Goal: Information Seeking & Learning: Learn about a topic

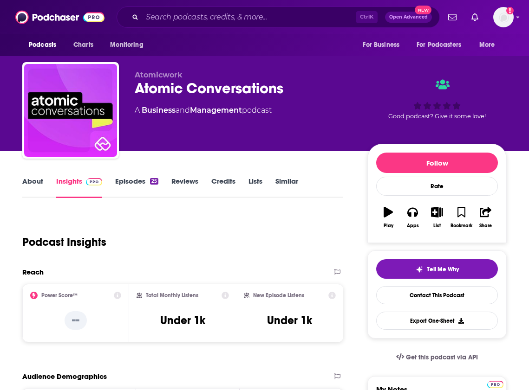
click at [83, 180] on span at bounding box center [92, 181] width 20 height 9
click at [132, 181] on link "Episodes 25" at bounding box center [136, 187] width 43 height 21
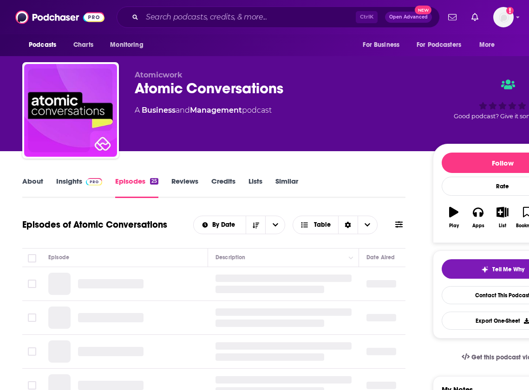
click at [85, 185] on span at bounding box center [92, 181] width 20 height 9
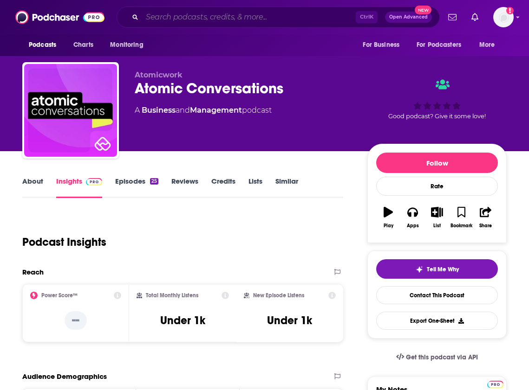
click at [330, 11] on input "Search podcasts, credits, & more..." at bounding box center [249, 17] width 214 height 15
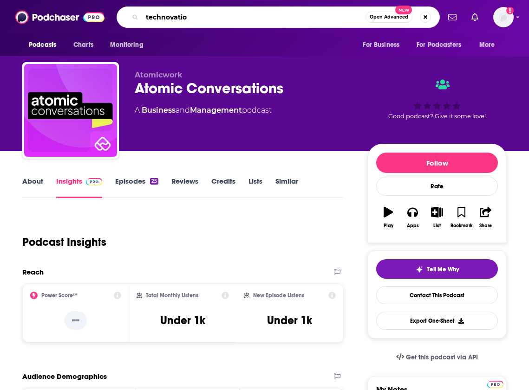
type input "technovation"
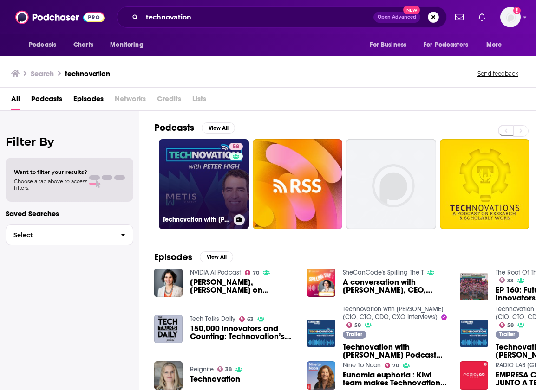
click at [203, 162] on link "58 Technovation with [PERSON_NAME] (CIO, CTO, CDO, CXO Interviews)" at bounding box center [204, 184] width 90 height 90
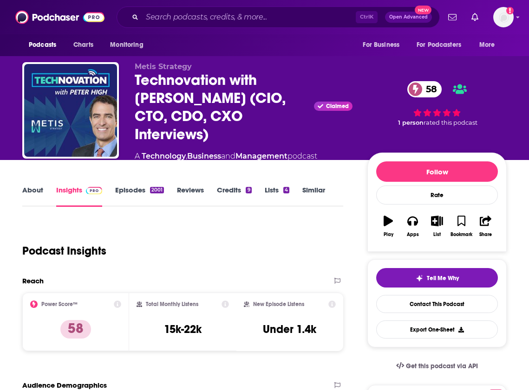
click at [138, 186] on link "Episodes 2001" at bounding box center [139, 196] width 49 height 21
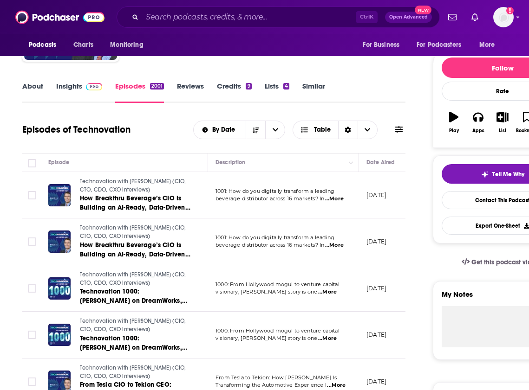
scroll to position [98, 0]
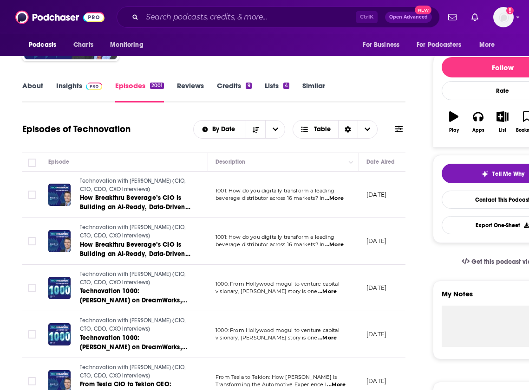
click at [337, 293] on span "...More" at bounding box center [327, 291] width 19 height 7
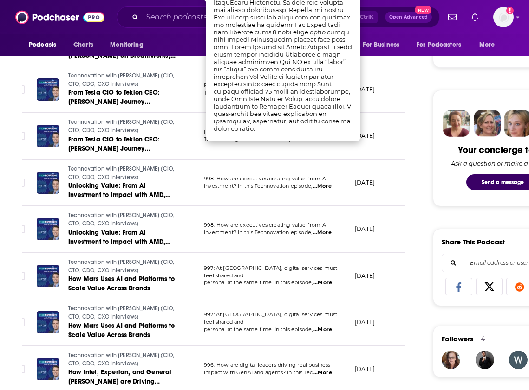
scroll to position [0, 0]
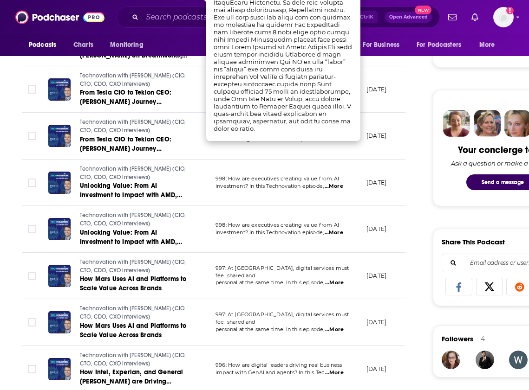
click at [324, 230] on span "investment? In this Technovation episode," at bounding box center [269, 232] width 108 height 7
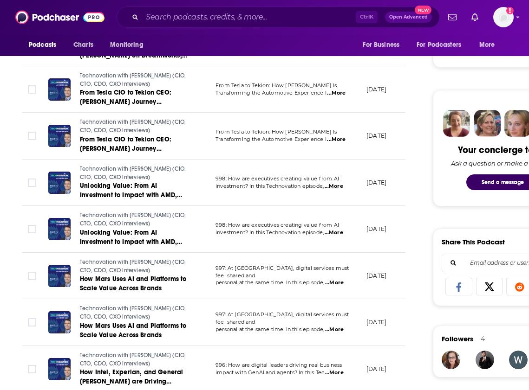
click at [332, 230] on span "...More" at bounding box center [334, 232] width 19 height 7
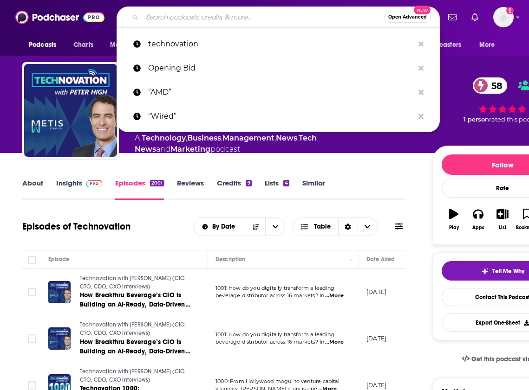
click at [288, 18] on input "Search podcasts, credits, & more..." at bounding box center [263, 17] width 242 height 15
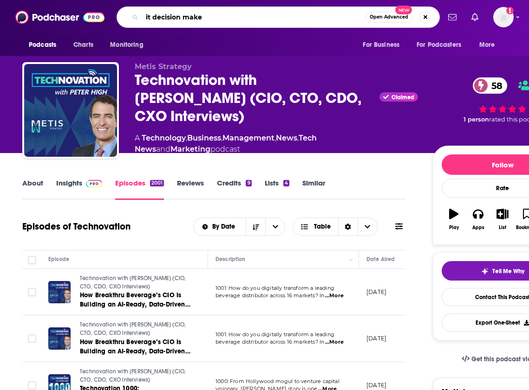
type input "it decision maker"
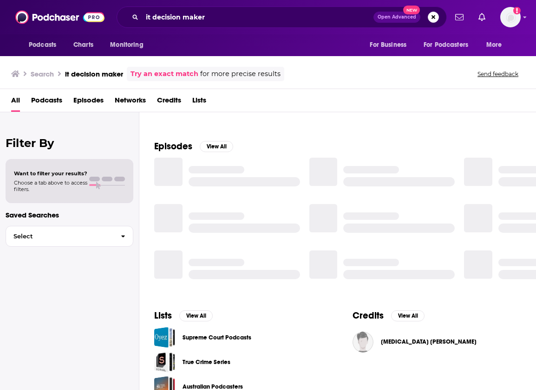
scroll to position [112, 0]
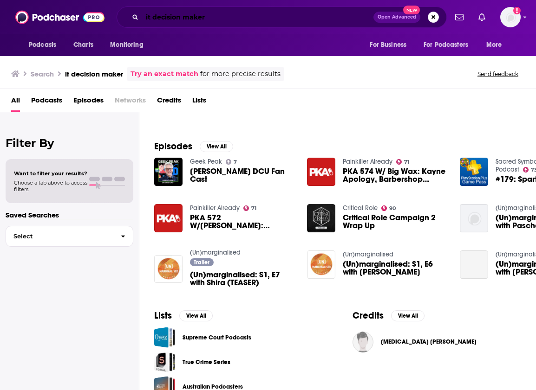
click at [265, 15] on input "it decision maker" at bounding box center [257, 17] width 231 height 15
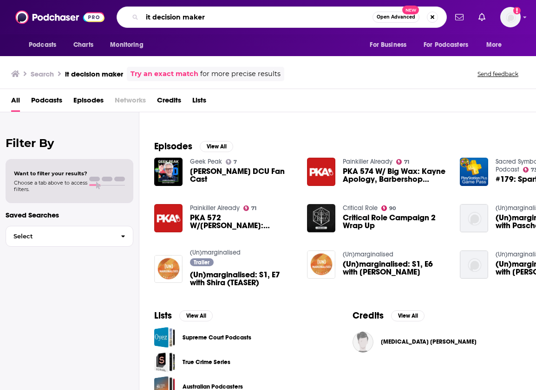
click at [265, 15] on input "it decision maker" at bounding box center [257, 17] width 230 height 15
type input "everyday tech"
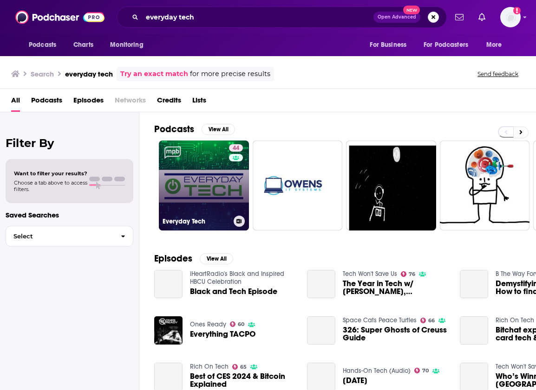
click at [209, 177] on link "44 Everyday Tech" at bounding box center [204, 186] width 90 height 90
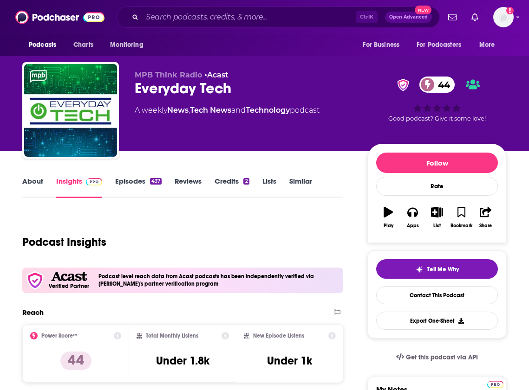
click at [137, 186] on link "Episodes 437" at bounding box center [138, 187] width 46 height 21
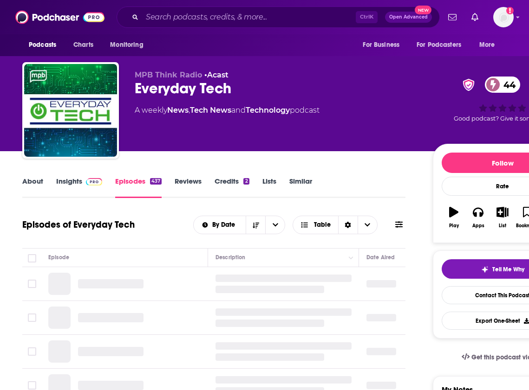
click at [75, 183] on link "Insights" at bounding box center [79, 187] width 46 height 21
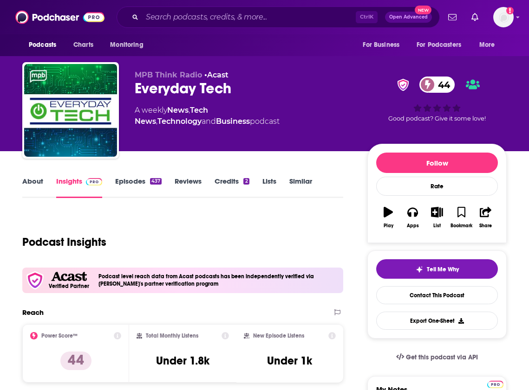
click at [117, 186] on link "Episodes 437" at bounding box center [138, 187] width 46 height 21
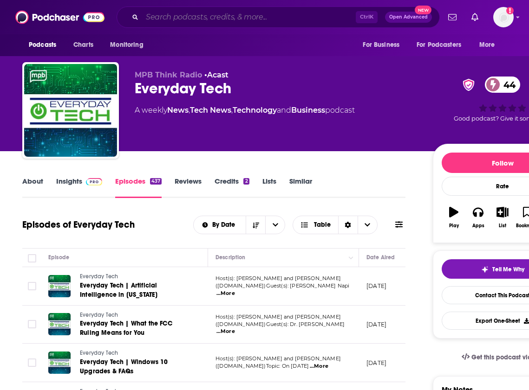
click at [232, 18] on input "Search podcasts, credits, & more..." at bounding box center [249, 17] width 214 height 15
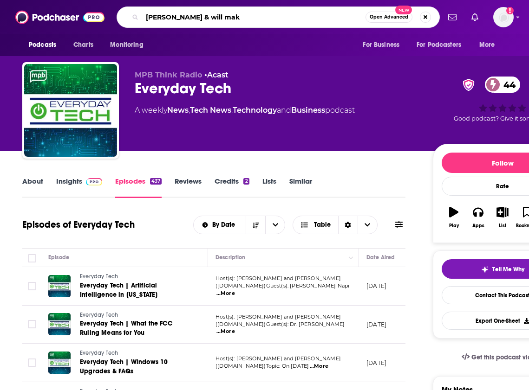
type input "[PERSON_NAME] & will make"
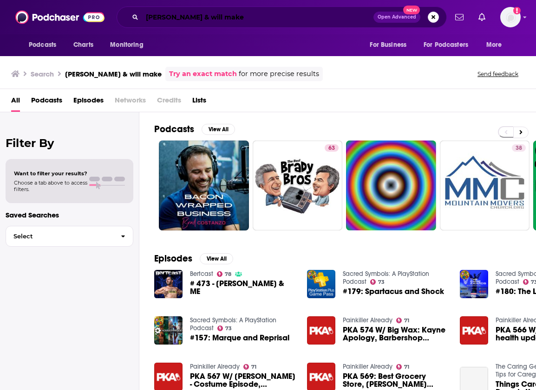
click at [262, 19] on input "[PERSON_NAME] & will make" at bounding box center [257, 17] width 231 height 15
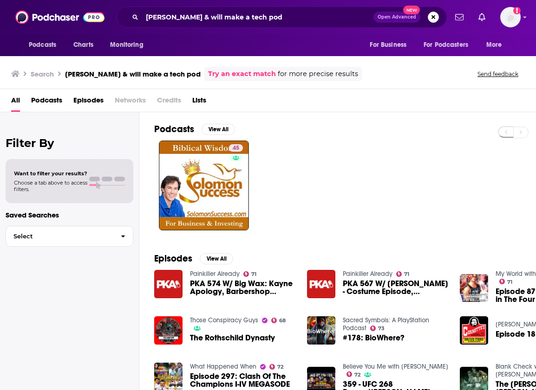
click at [267, 29] on div "Podcasts Charts Monitoring [PERSON_NAME] & will make a tech pod Open Advanced N…" at bounding box center [268, 17] width 536 height 34
click at [262, 22] on input "[PERSON_NAME] & will make a tech pod" at bounding box center [257, 17] width 231 height 15
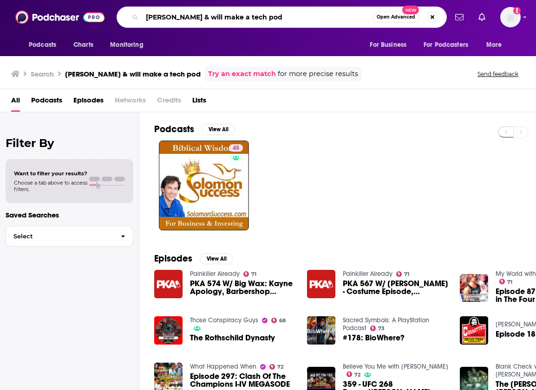
click at [262, 22] on input "[PERSON_NAME] & will make a tech pod" at bounding box center [257, 17] width 230 height 15
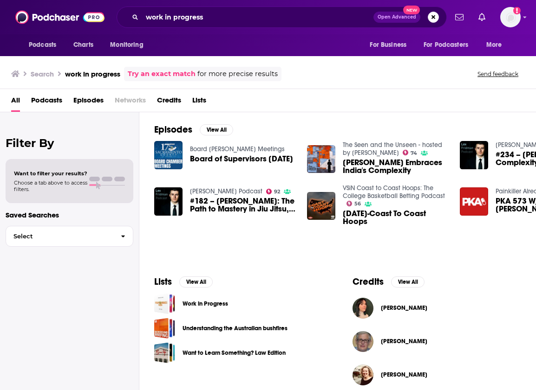
scroll to position [137, 0]
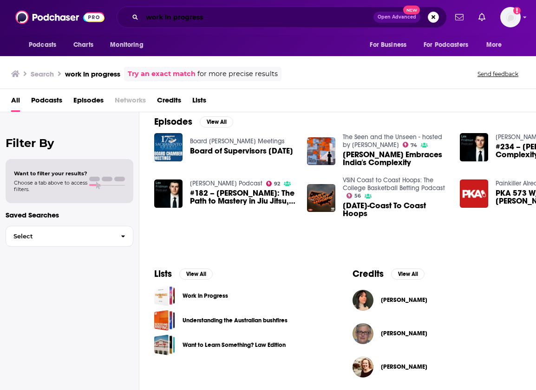
click at [293, 19] on input "work in progress" at bounding box center [257, 17] width 231 height 15
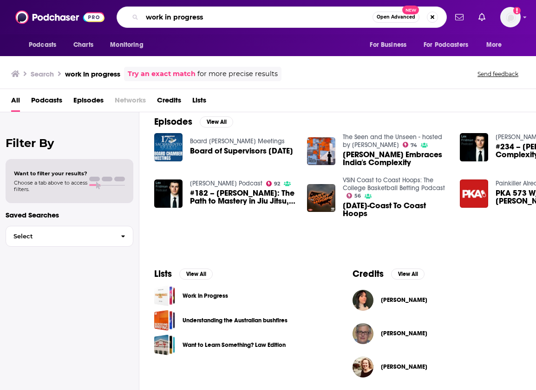
click at [293, 19] on input "work in progress" at bounding box center [257, 17] width 230 height 15
type input "thoughtworks"
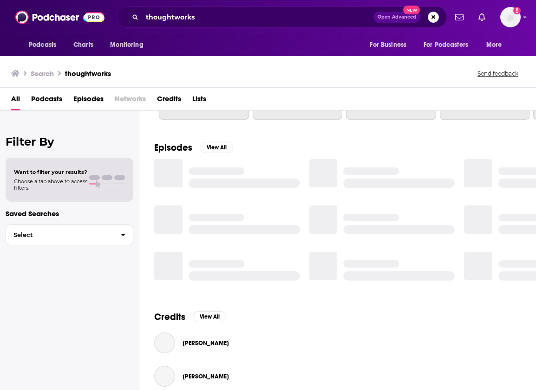
scroll to position [137, 0]
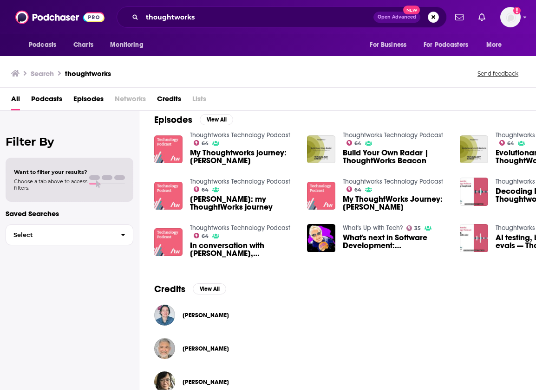
click at [237, 136] on link "Thoughtworks Technology Podcast" at bounding box center [240, 135] width 100 height 8
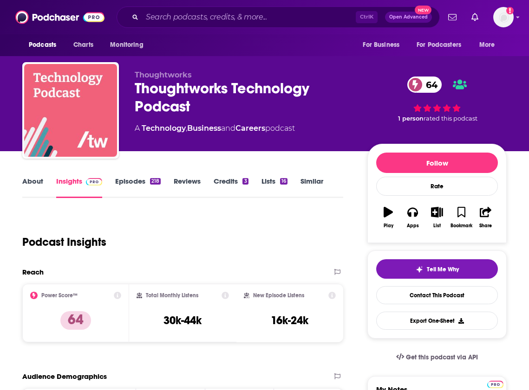
click at [211, 9] on div "Ctrl K Open Advanced New" at bounding box center [278, 17] width 323 height 21
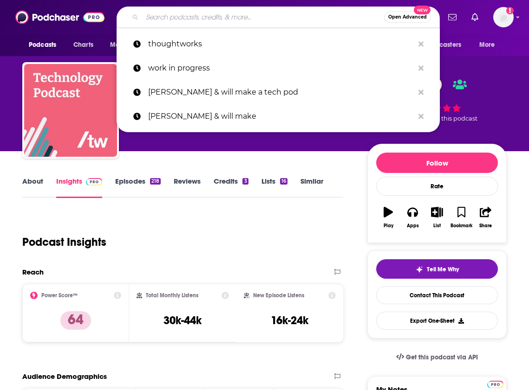
click at [206, 20] on input "Search podcasts, credits, & more..." at bounding box center [263, 17] width 242 height 15
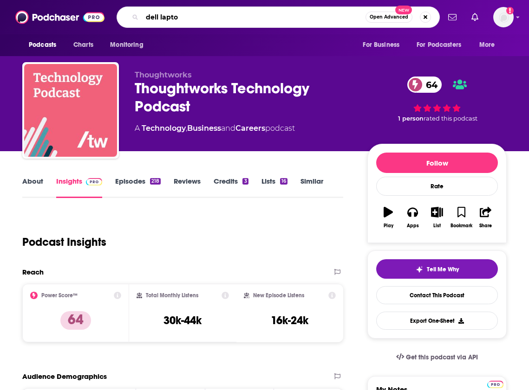
type input "dell laptop"
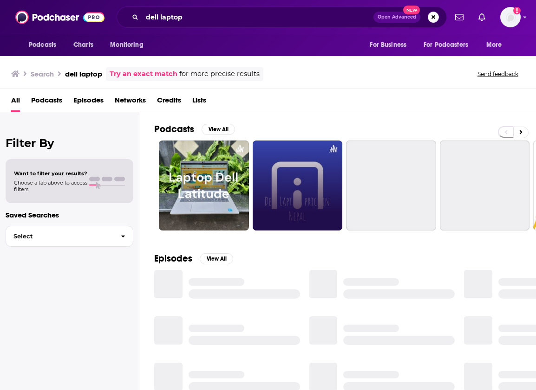
scroll to position [129, 0]
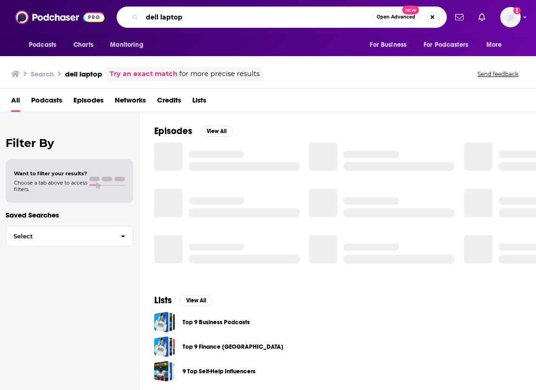
click at [234, 18] on input "dell laptop" at bounding box center [257, 17] width 230 height 15
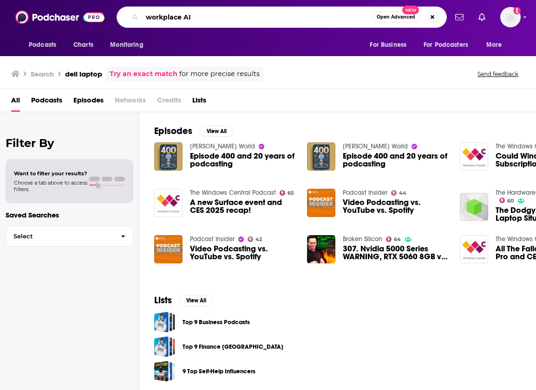
type input "workplace AI"
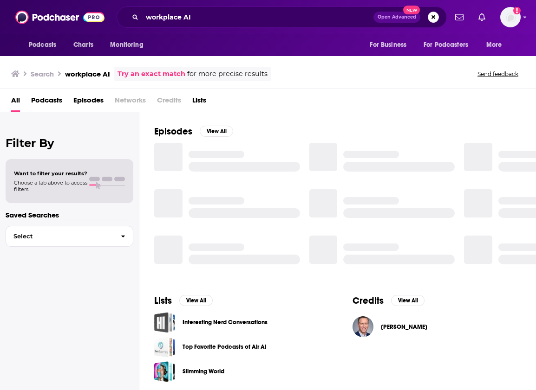
scroll to position [129, 0]
